Goal: Task Accomplishment & Management: Use online tool/utility

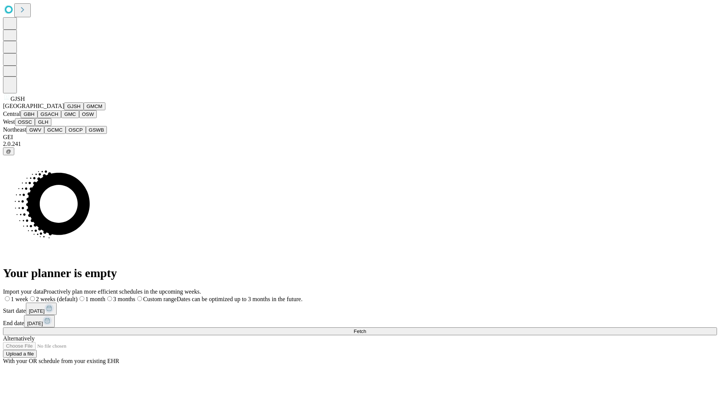
click at [64, 110] on button "GJSH" at bounding box center [74, 106] width 20 height 8
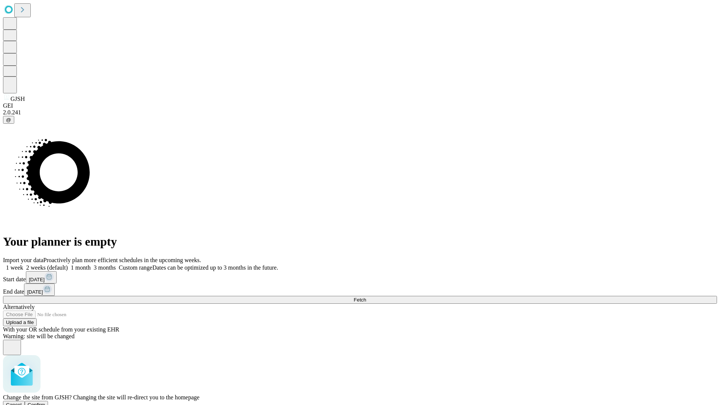
click at [45, 402] on span "Confirm" at bounding box center [37, 405] width 18 height 6
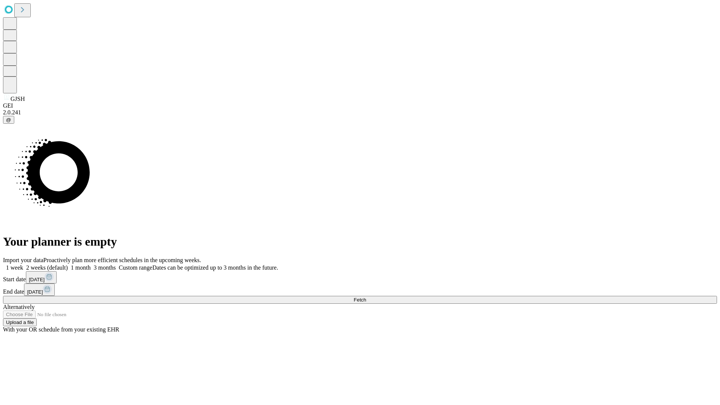
click at [68, 265] on label "2 weeks (default)" at bounding box center [45, 268] width 45 height 6
click at [366, 297] on span "Fetch" at bounding box center [360, 300] width 12 height 6
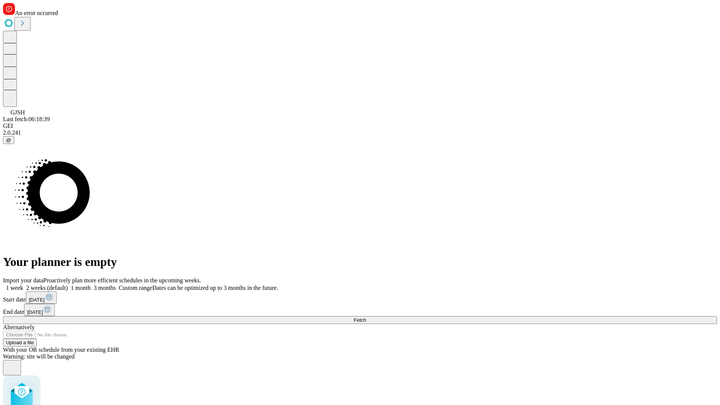
click at [68, 285] on label "2 weeks (default)" at bounding box center [45, 288] width 45 height 6
click at [366, 317] on span "Fetch" at bounding box center [360, 320] width 12 height 6
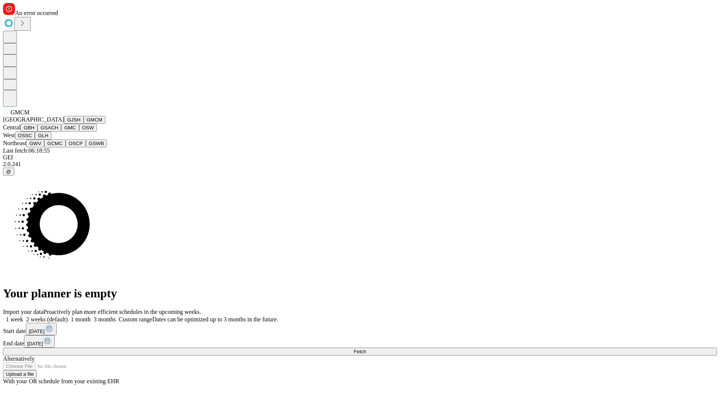
click at [38, 132] on button "GBH" at bounding box center [29, 128] width 17 height 8
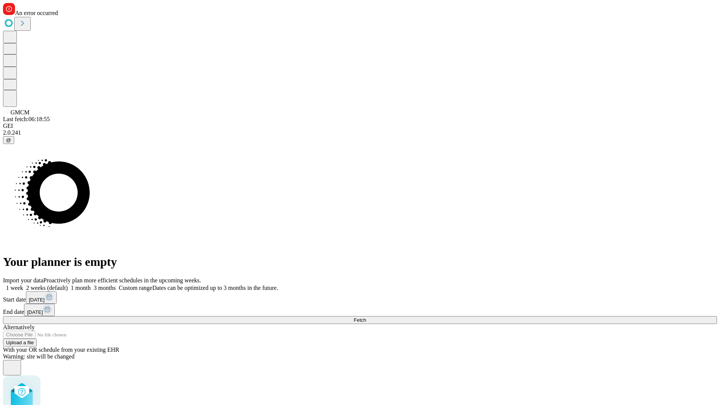
click at [68, 285] on label "2 weeks (default)" at bounding box center [45, 288] width 45 height 6
click at [366, 317] on span "Fetch" at bounding box center [360, 320] width 12 height 6
click at [68, 285] on label "2 weeks (default)" at bounding box center [45, 288] width 45 height 6
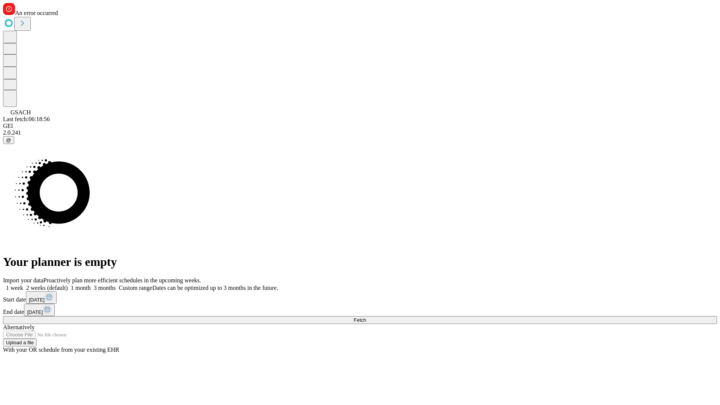
click at [366, 317] on span "Fetch" at bounding box center [360, 320] width 12 height 6
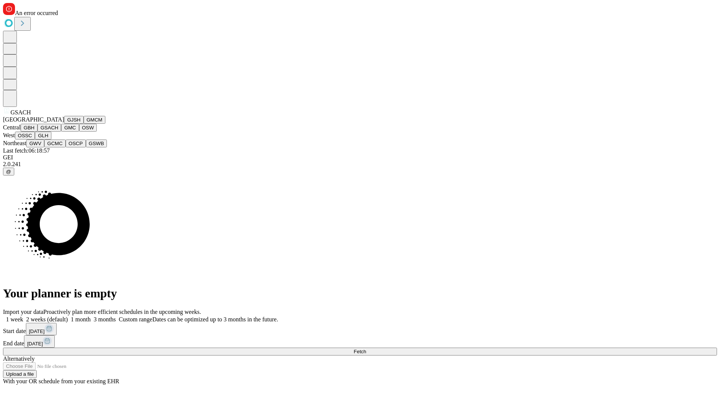
click at [61, 132] on button "GMC" at bounding box center [70, 128] width 18 height 8
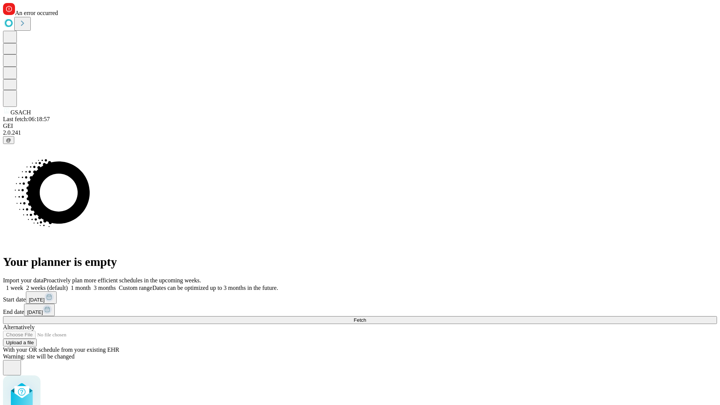
click at [68, 285] on label "2 weeks (default)" at bounding box center [45, 288] width 45 height 6
click at [366, 317] on span "Fetch" at bounding box center [360, 320] width 12 height 6
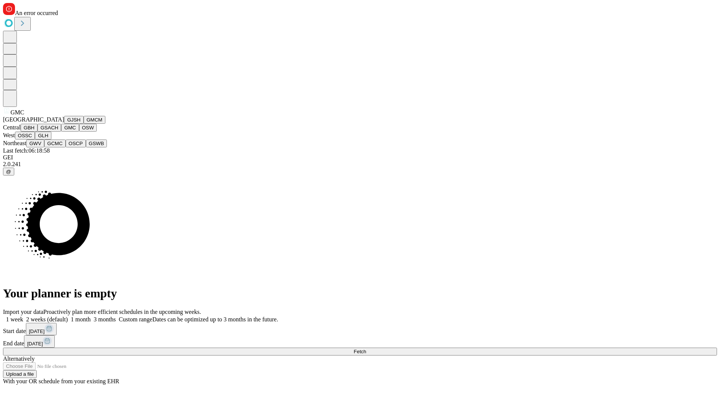
click at [79, 132] on button "OSW" at bounding box center [88, 128] width 18 height 8
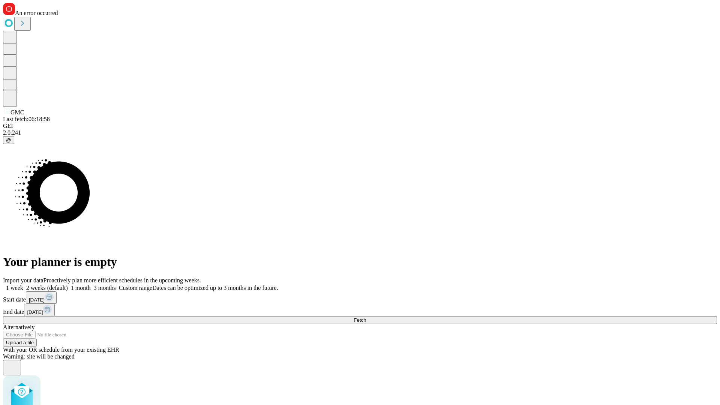
click at [68, 285] on label "2 weeks (default)" at bounding box center [45, 288] width 45 height 6
click at [366, 317] on span "Fetch" at bounding box center [360, 320] width 12 height 6
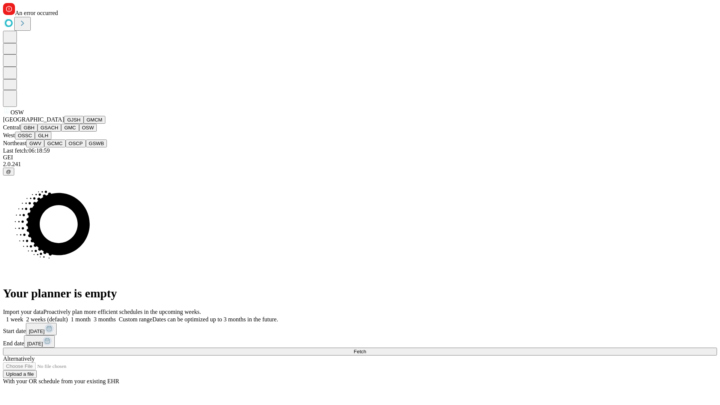
click at [35, 140] on button "OSSC" at bounding box center [25, 136] width 20 height 8
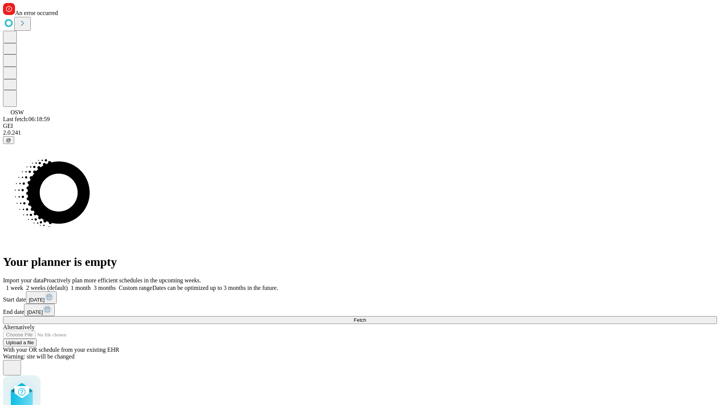
click at [68, 285] on label "2 weeks (default)" at bounding box center [45, 288] width 45 height 6
click at [366, 317] on span "Fetch" at bounding box center [360, 320] width 12 height 6
click at [68, 285] on label "2 weeks (default)" at bounding box center [45, 288] width 45 height 6
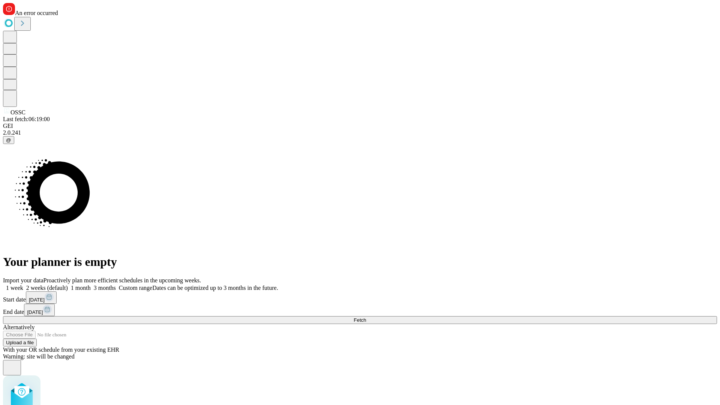
click at [366, 317] on span "Fetch" at bounding box center [360, 320] width 12 height 6
click at [68, 285] on label "2 weeks (default)" at bounding box center [45, 288] width 45 height 6
click at [366, 317] on span "Fetch" at bounding box center [360, 320] width 12 height 6
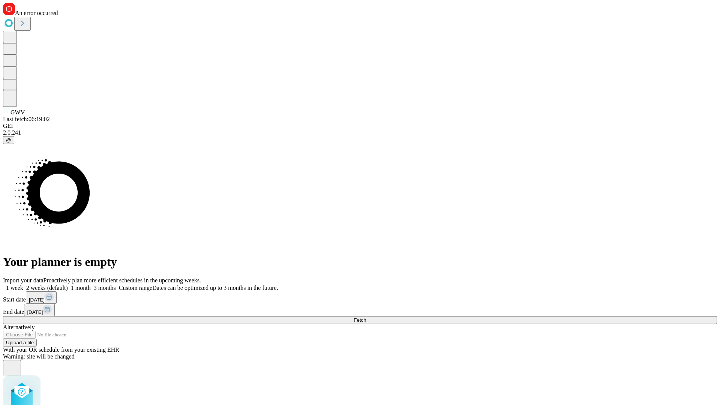
click at [68, 285] on label "2 weeks (default)" at bounding box center [45, 288] width 45 height 6
click at [366, 317] on span "Fetch" at bounding box center [360, 320] width 12 height 6
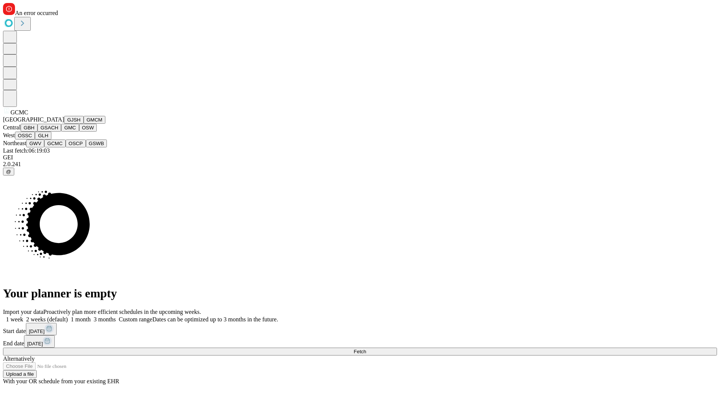
click at [66, 147] on button "OSCP" at bounding box center [76, 144] width 20 height 8
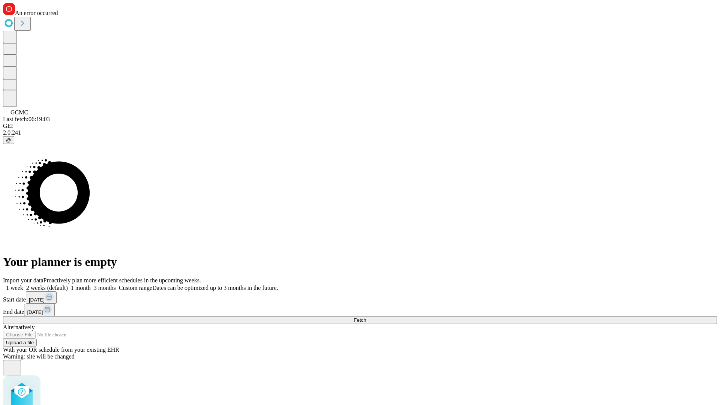
click at [68, 285] on label "2 weeks (default)" at bounding box center [45, 288] width 45 height 6
click at [366, 317] on span "Fetch" at bounding box center [360, 320] width 12 height 6
